Goal: Task Accomplishment & Management: Use online tool/utility

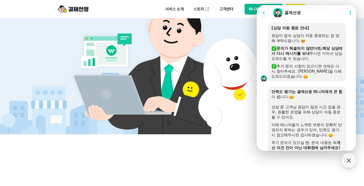
scroll to position [654, 0]
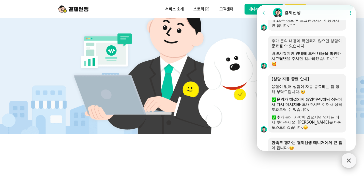
click at [349, 157] on icon "button" at bounding box center [349, 160] width 9 height 9
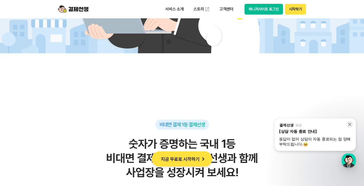
scroll to position [229, 0]
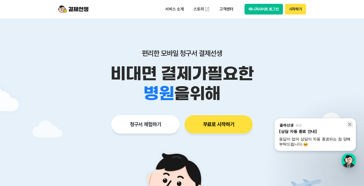
click at [295, 12] on button "시작하기" at bounding box center [295, 9] width 21 height 11
